Goal: Register for event/course

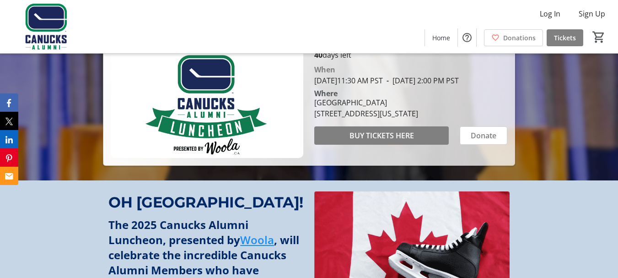
scroll to position [183, 0]
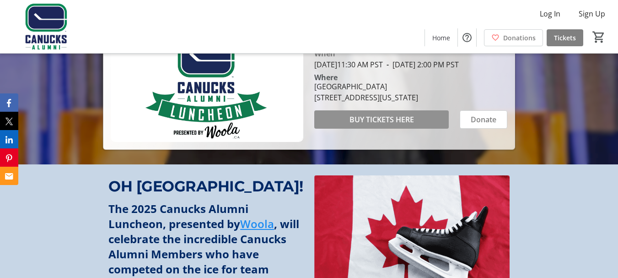
click at [383, 125] on span "BUY TICKETS HERE" at bounding box center [382, 119] width 65 height 11
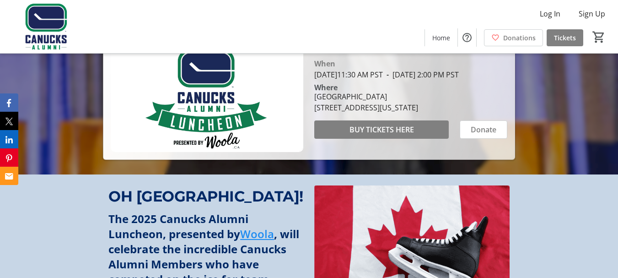
scroll to position [183, 0]
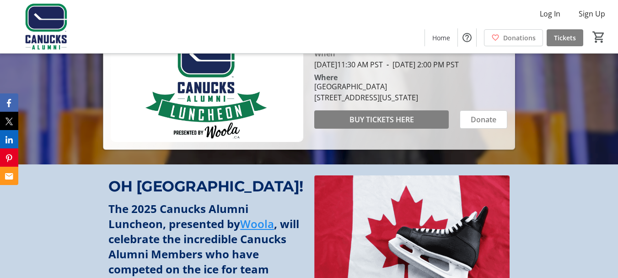
click at [248, 120] on img at bounding box center [207, 87] width 193 height 108
click at [548, 120] on div "2025 Canucks Alumni Luncheon Presented by Woola [DATE] // 11:30am // [GEOGRAPHI…" at bounding box center [309, 9] width 618 height 279
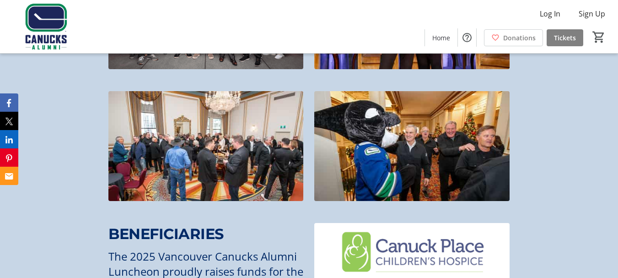
scroll to position [870, 0]
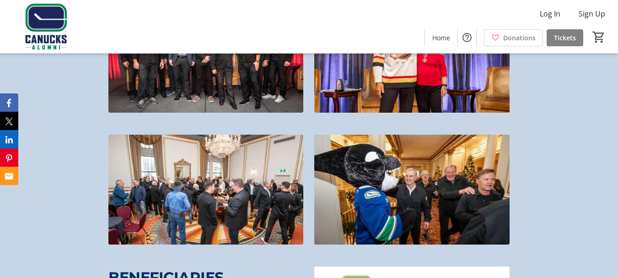
click at [454, 184] on img at bounding box center [411, 190] width 195 height 110
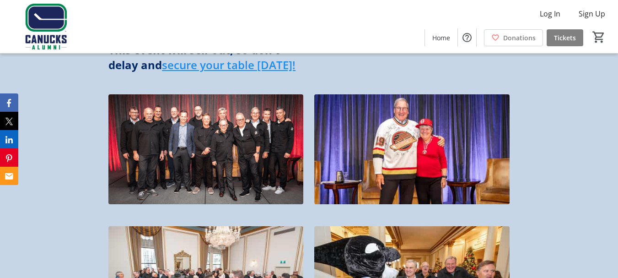
scroll to position [732, 0]
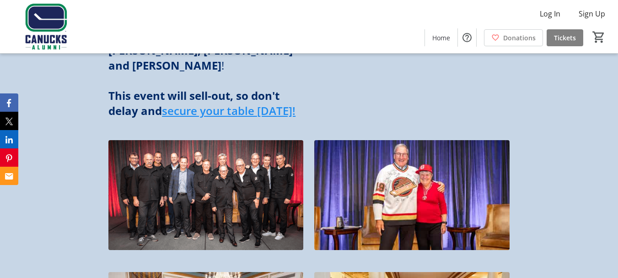
click at [175, 178] on img at bounding box center [205, 195] width 195 height 110
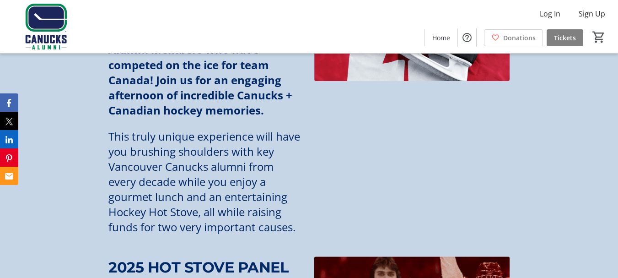
scroll to position [0, 0]
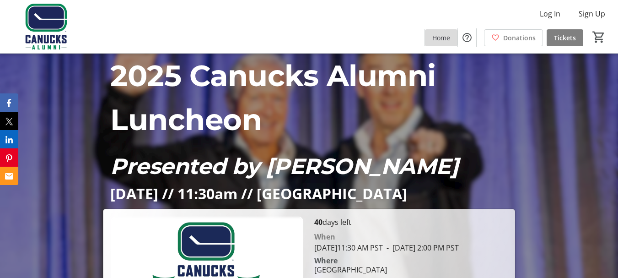
click at [443, 43] on span at bounding box center [441, 38] width 32 height 22
